Goal: Check status: Check status

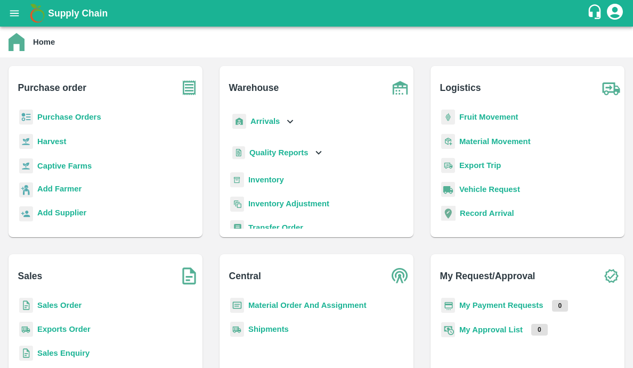
click at [63, 111] on div "Purchase Orders" at bounding box center [105, 122] width 177 height 24
click at [45, 121] on b "Purchase Orders" at bounding box center [69, 117] width 64 height 9
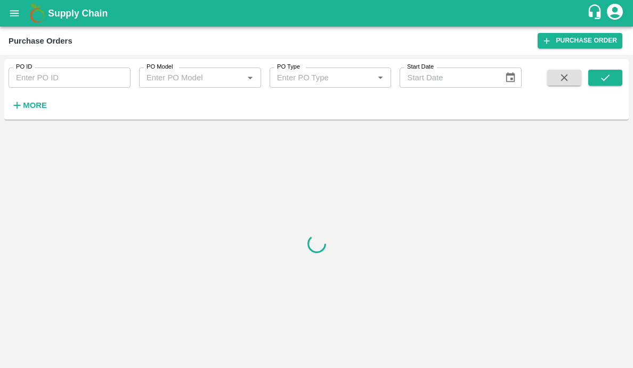
click at [51, 78] on input "PO ID" at bounding box center [70, 78] width 122 height 20
paste input "171061"
click at [610, 81] on icon "submit" at bounding box center [605, 78] width 12 height 12
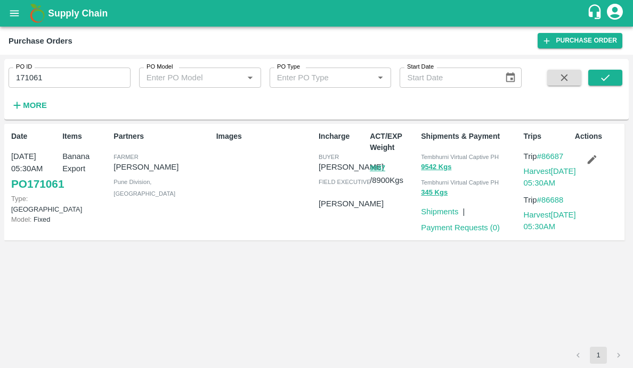
drag, startPoint x: 365, startPoint y: 168, endPoint x: 366, endPoint y: 216, distance: 47.4
click at [366, 216] on div "ACT/EXP Weight 9887 / 8900 Kgs" at bounding box center [390, 182] width 51 height 111
click at [373, 223] on div "ACT/EXP Weight 9887 / 8900 Kgs" at bounding box center [390, 182] width 51 height 111
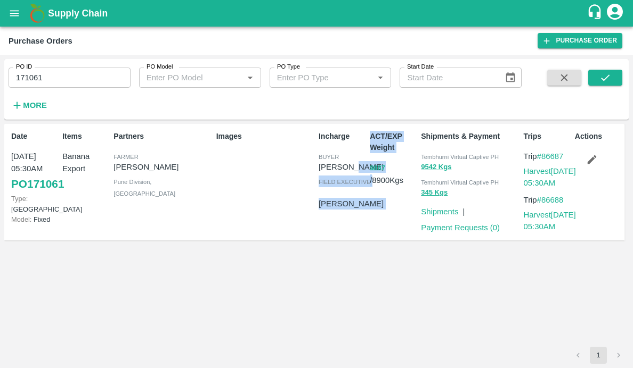
drag, startPoint x: 364, startPoint y: 168, endPoint x: 389, endPoint y: 166, distance: 25.1
click at [389, 166] on div "Date 22 Aug, 05:30AM PO 171061 Type: Farm Gate Model: Fixed Items Banana Export…" at bounding box center [314, 182] width 620 height 117
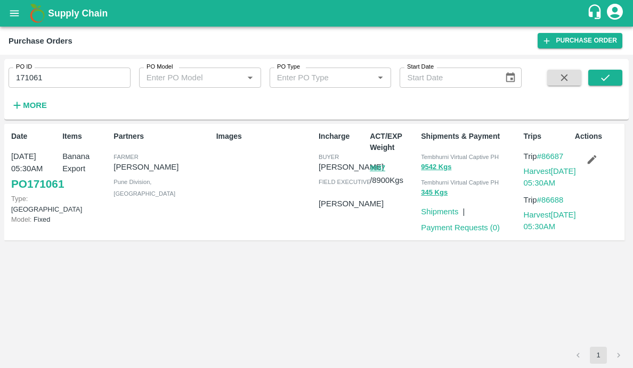
click at [378, 219] on div "ACT/EXP Weight 9887 / 8900 Kgs" at bounding box center [390, 182] width 51 height 111
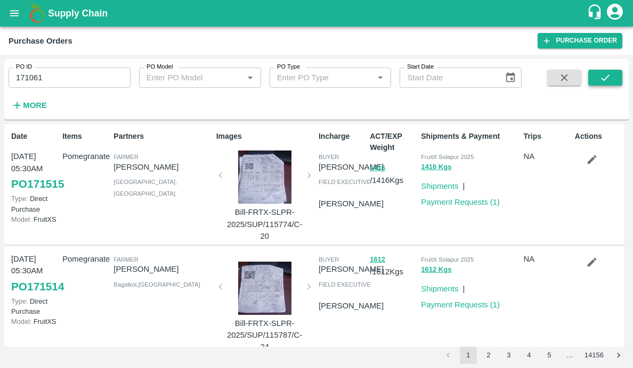
click at [593, 85] on button "submit" at bounding box center [605, 78] width 34 height 16
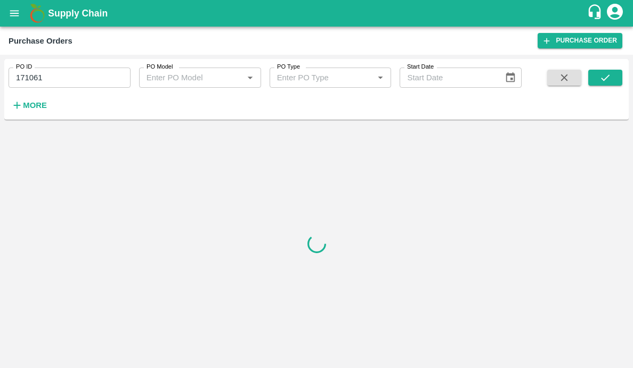
click at [67, 78] on input "171061" at bounding box center [70, 78] width 122 height 20
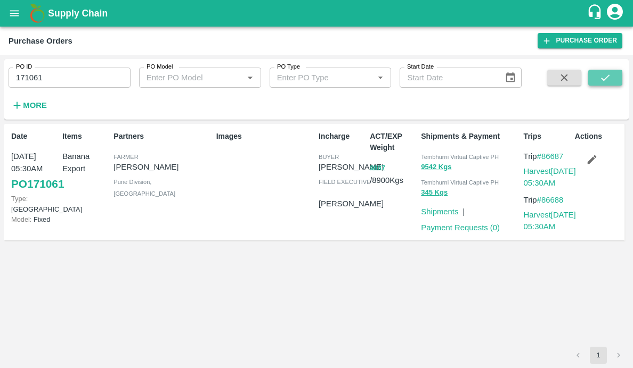
click at [596, 72] on button "submit" at bounding box center [605, 78] width 34 height 16
drag, startPoint x: 64, startPoint y: 76, endPoint x: -31, endPoint y: 76, distance: 95.9
click at [0, 76] on html "Supply Chain Purchase Orders Purchase Order PO ID 171061 PO ID PO Model PO Mode…" at bounding box center [316, 184] width 633 height 368
type input "171061"
paste input "text"
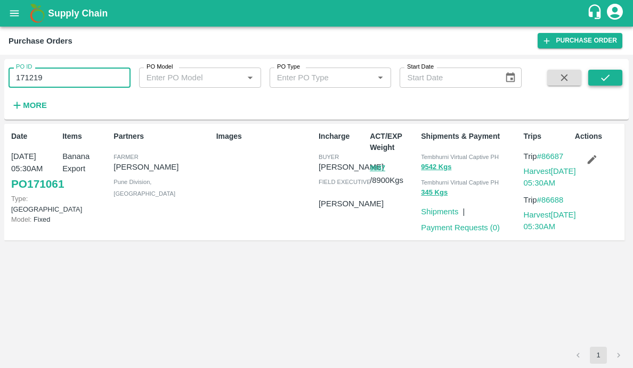
click at [618, 74] on button "submit" at bounding box center [605, 78] width 34 height 16
drag, startPoint x: 55, startPoint y: 80, endPoint x: -21, endPoint y: 80, distance: 75.6
click at [0, 80] on html "Supply Chain Purchase Orders Purchase Order PO ID 171219 PO ID PO Model PO Mode…" at bounding box center [316, 184] width 633 height 368
type input "171219"
paste input "text"
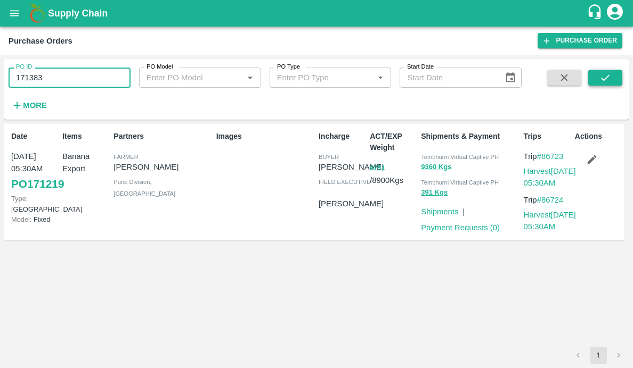
click at [610, 78] on icon "submit" at bounding box center [605, 78] width 12 height 12
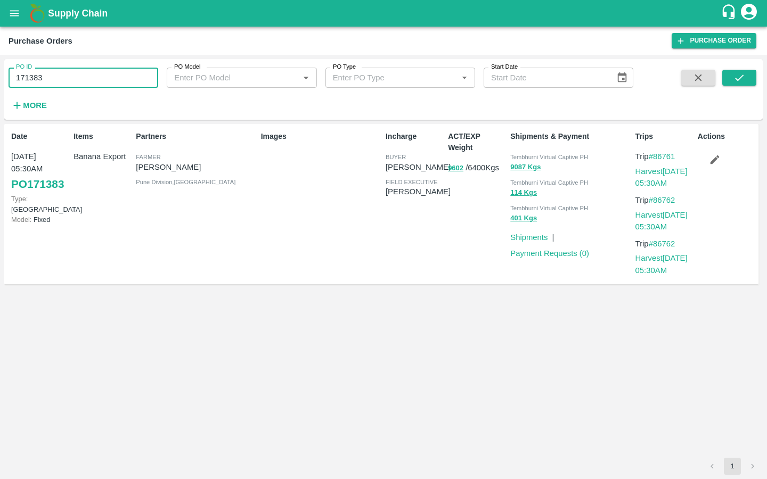
drag, startPoint x: 59, startPoint y: 75, endPoint x: 5, endPoint y: 75, distance: 53.3
click at [5, 75] on div "PO ID 171383 PO ID" at bounding box center [79, 73] width 158 height 29
type input "171383"
paste input "text"
click at [632, 75] on button "submit" at bounding box center [739, 78] width 34 height 16
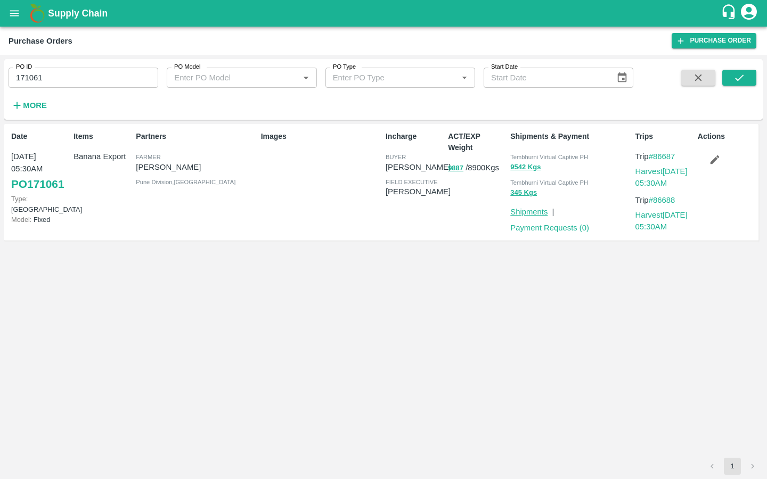
click at [528, 211] on link "Shipments" at bounding box center [528, 212] width 37 height 9
click at [37, 183] on link "PO 171061" at bounding box center [37, 184] width 53 height 19
drag, startPoint x: 81, startPoint y: 79, endPoint x: 0, endPoint y: 79, distance: 80.9
click at [0, 79] on div "PO ID 171061 PO ID PO Model PO Model   * PO Type PO Type   * Start Date Start D…" at bounding box center [383, 267] width 767 height 424
type input "171061"
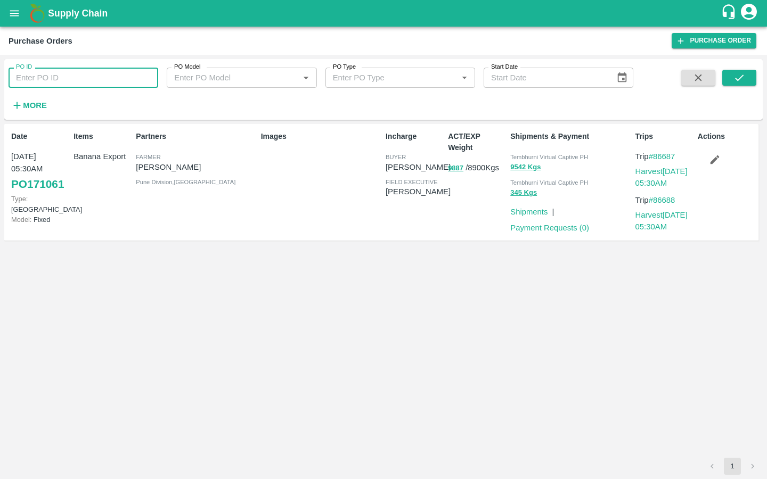
paste input "text"
click at [632, 72] on button "submit" at bounding box center [739, 78] width 34 height 16
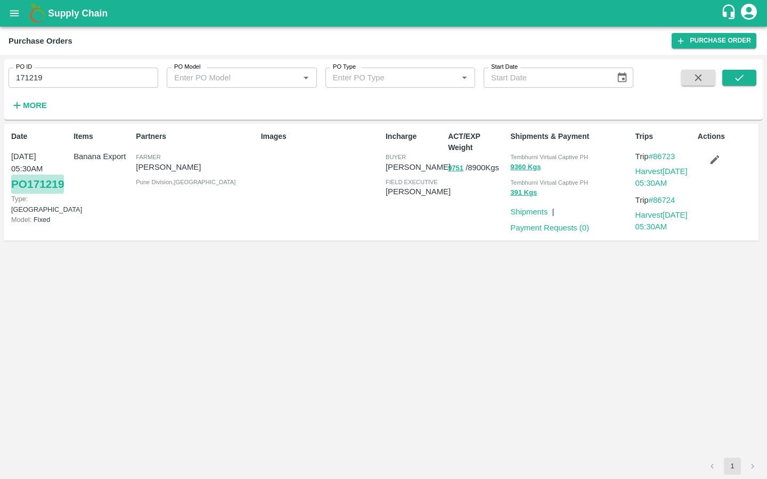
click at [54, 183] on link "PO 171219" at bounding box center [37, 184] width 53 height 19
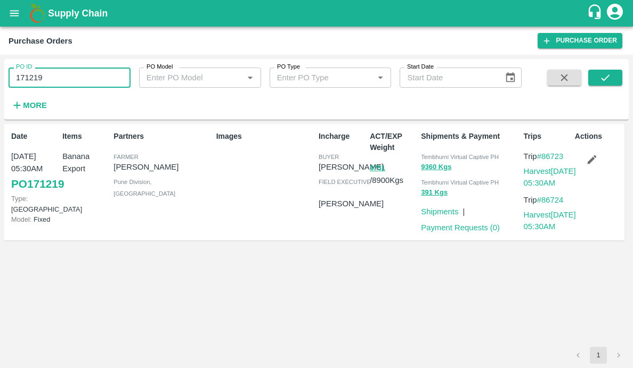
drag, startPoint x: 81, startPoint y: 78, endPoint x: -19, endPoint y: 78, distance: 99.6
click at [0, 78] on html "Supply Chain Purchase Orders Purchase Order PO ID 171219 PO ID PO Model PO Mode…" at bounding box center [316, 184] width 633 height 368
type input "171219"
paste input "text"
type input "171383"
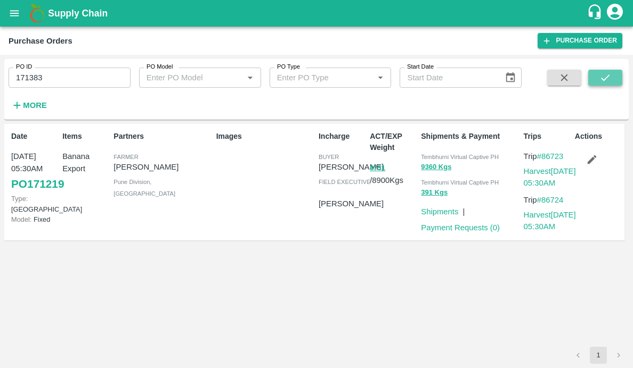
click at [596, 84] on button "submit" at bounding box center [605, 78] width 34 height 16
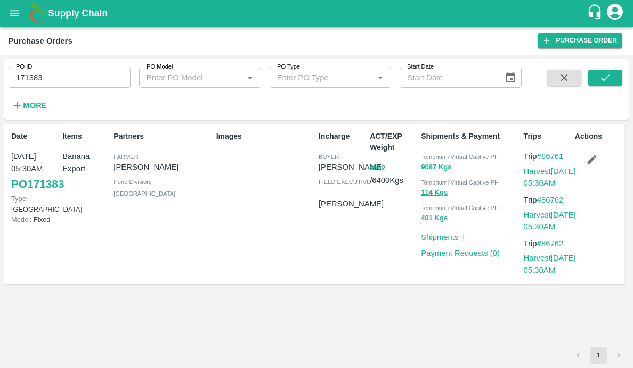
click at [43, 194] on link "PO 171383" at bounding box center [37, 184] width 53 height 19
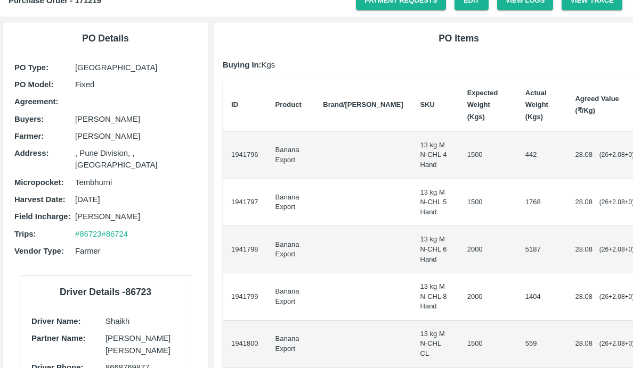
scroll to position [114, 0]
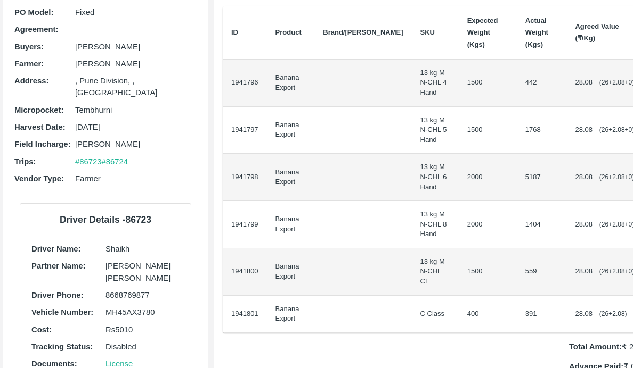
click at [575, 130] on span "28.08" at bounding box center [584, 130] width 18 height 8
copy span "28.08"
